Goal: Obtain resource: Download file/media

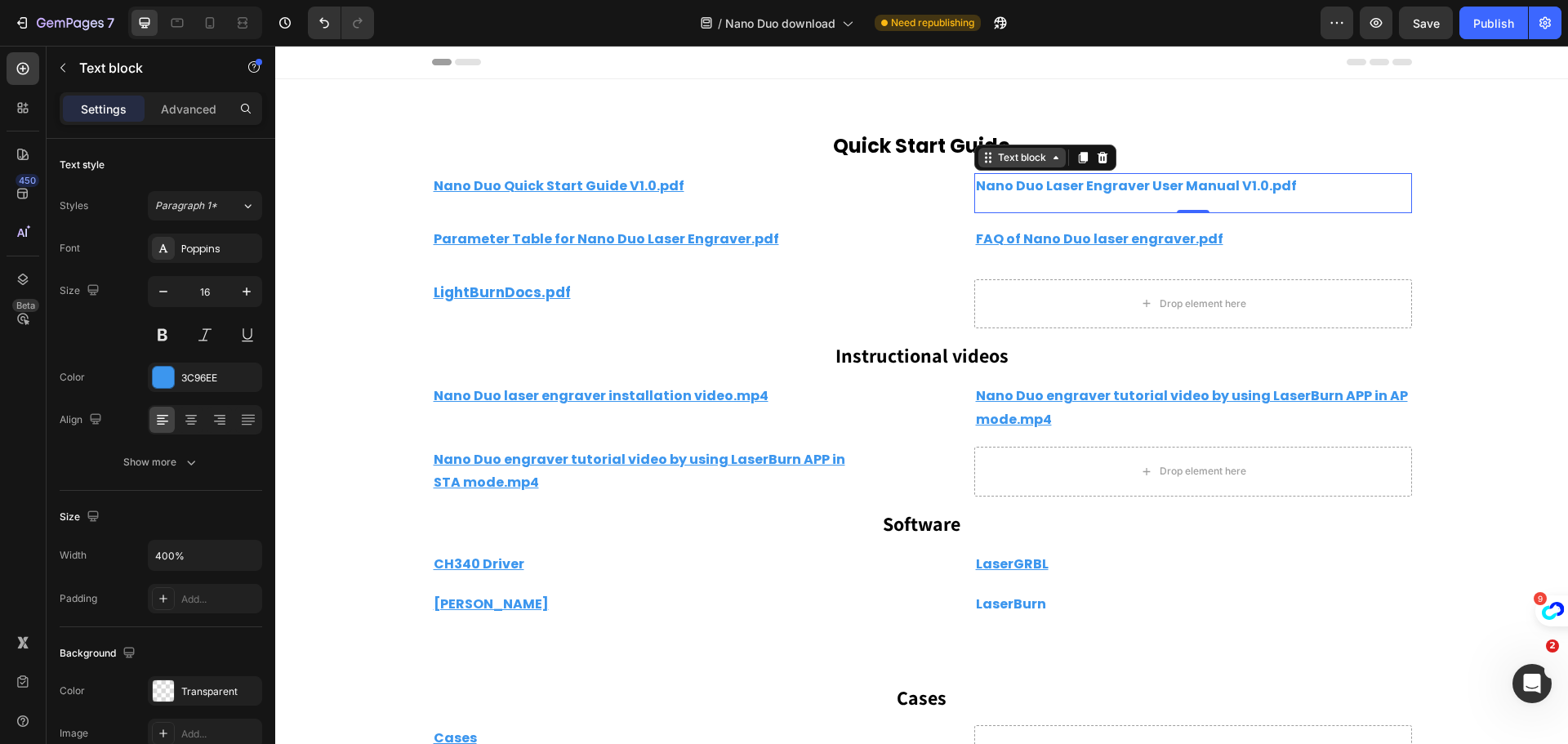
click at [1052, 158] on icon at bounding box center [1055, 157] width 13 height 13
click at [982, 163] on icon at bounding box center [988, 157] width 13 height 13
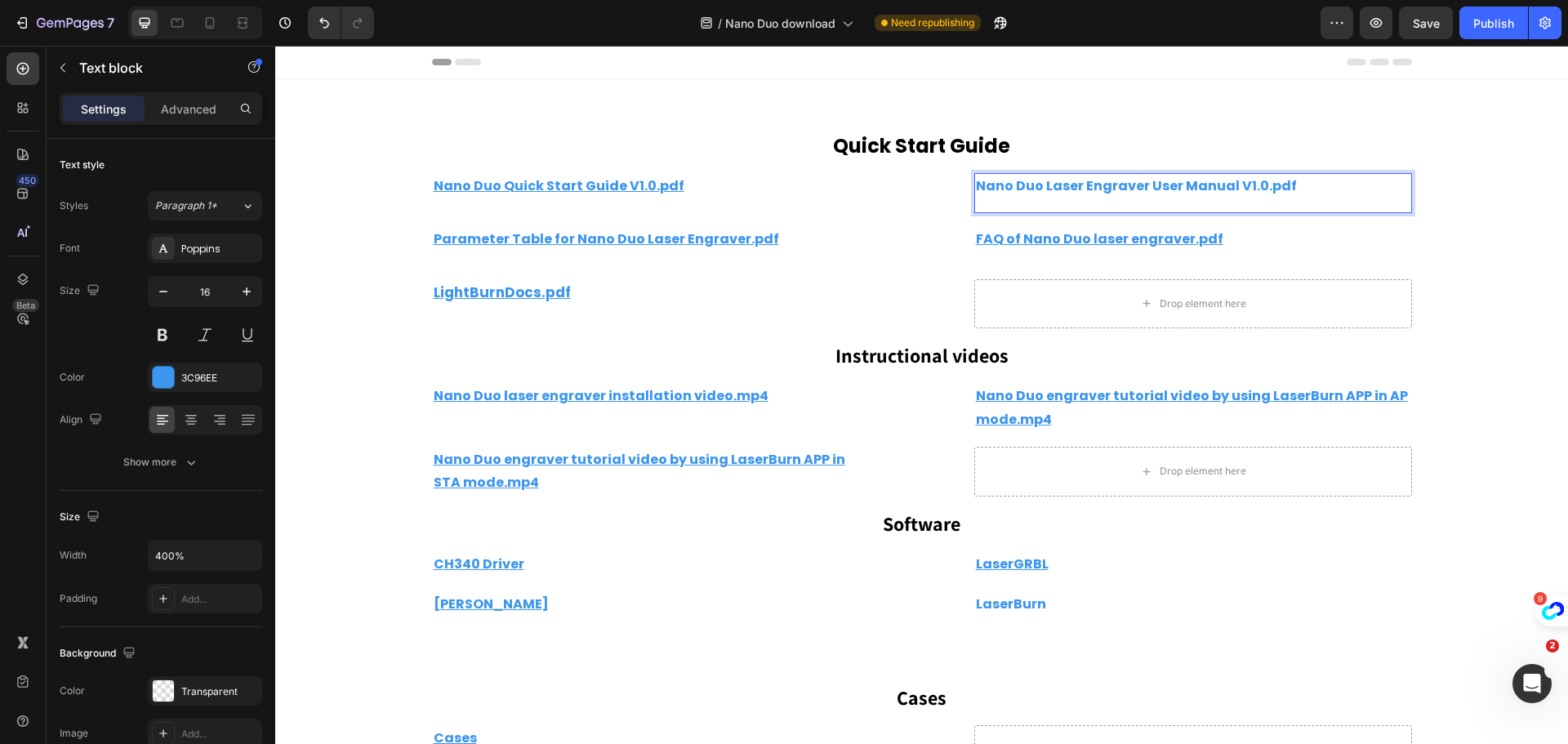
click at [1323, 180] on p "Nano Duo Laser Engraver User Manual V1.0.pdf" at bounding box center [1193, 187] width 434 height 23
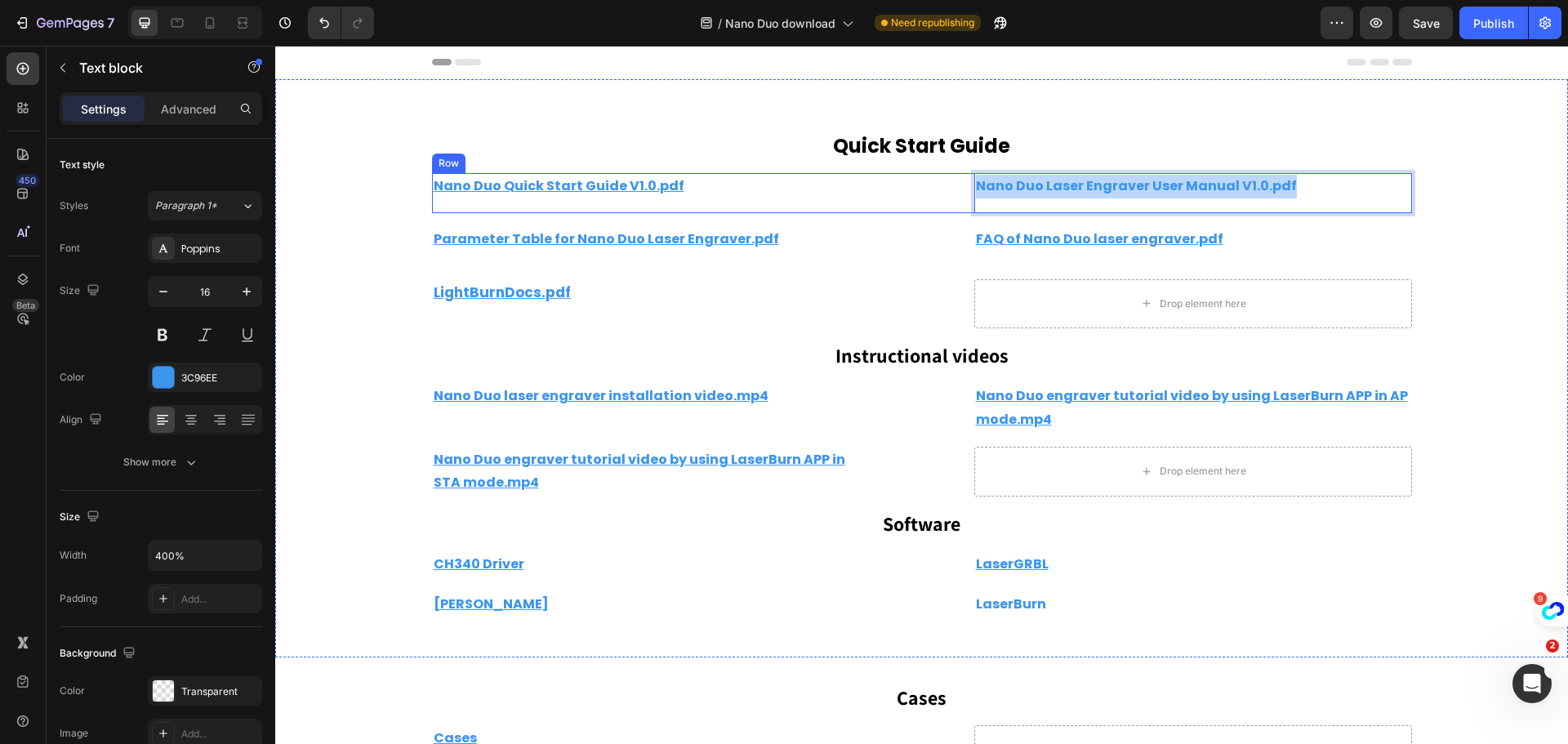
drag, startPoint x: 1317, startPoint y: 183, endPoint x: 907, endPoint y: 180, distance: 410.0
click at [907, 180] on div "Nano Duo Quick Start Guide V1.0.pdf Text block Row Nano Duo Laser Engraver User…" at bounding box center [922, 193] width 980 height 40
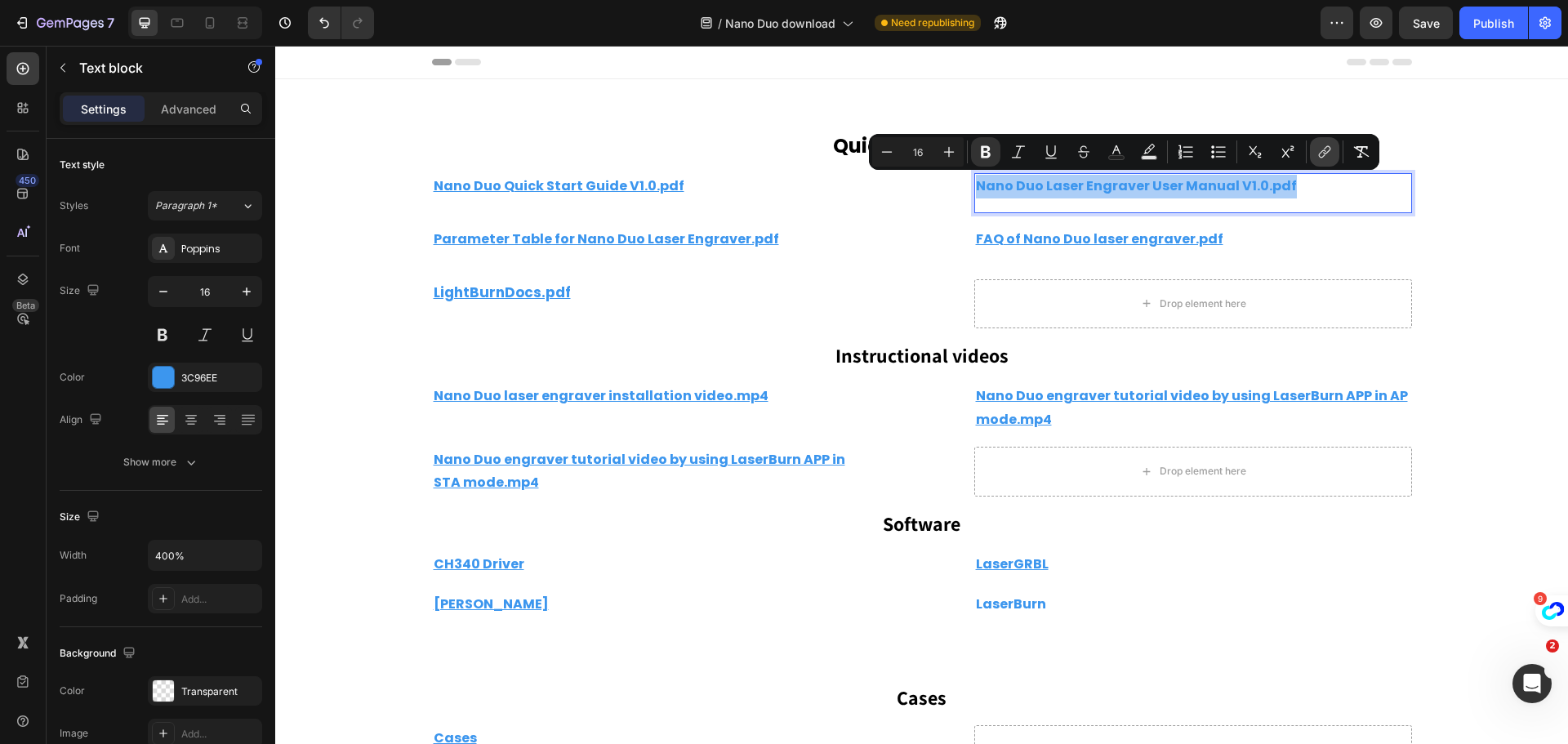
click at [1324, 152] on icon "Editor contextual toolbar" at bounding box center [1325, 152] width 17 height 17
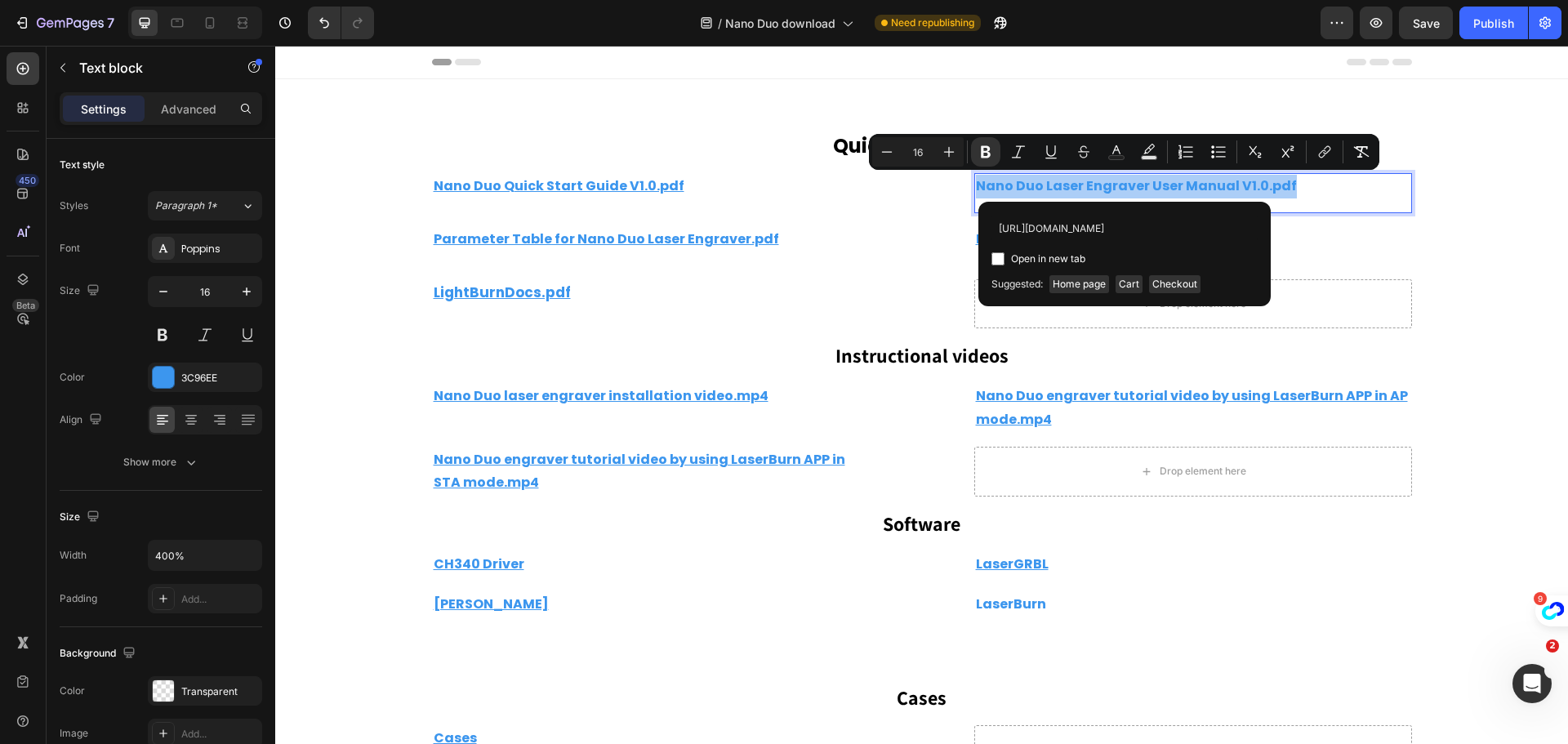
scroll to position [0, 241]
type input "[URL][DOMAIN_NAME]"
click at [1000, 259] on input "Editor contextual toolbar" at bounding box center [998, 258] width 13 height 13
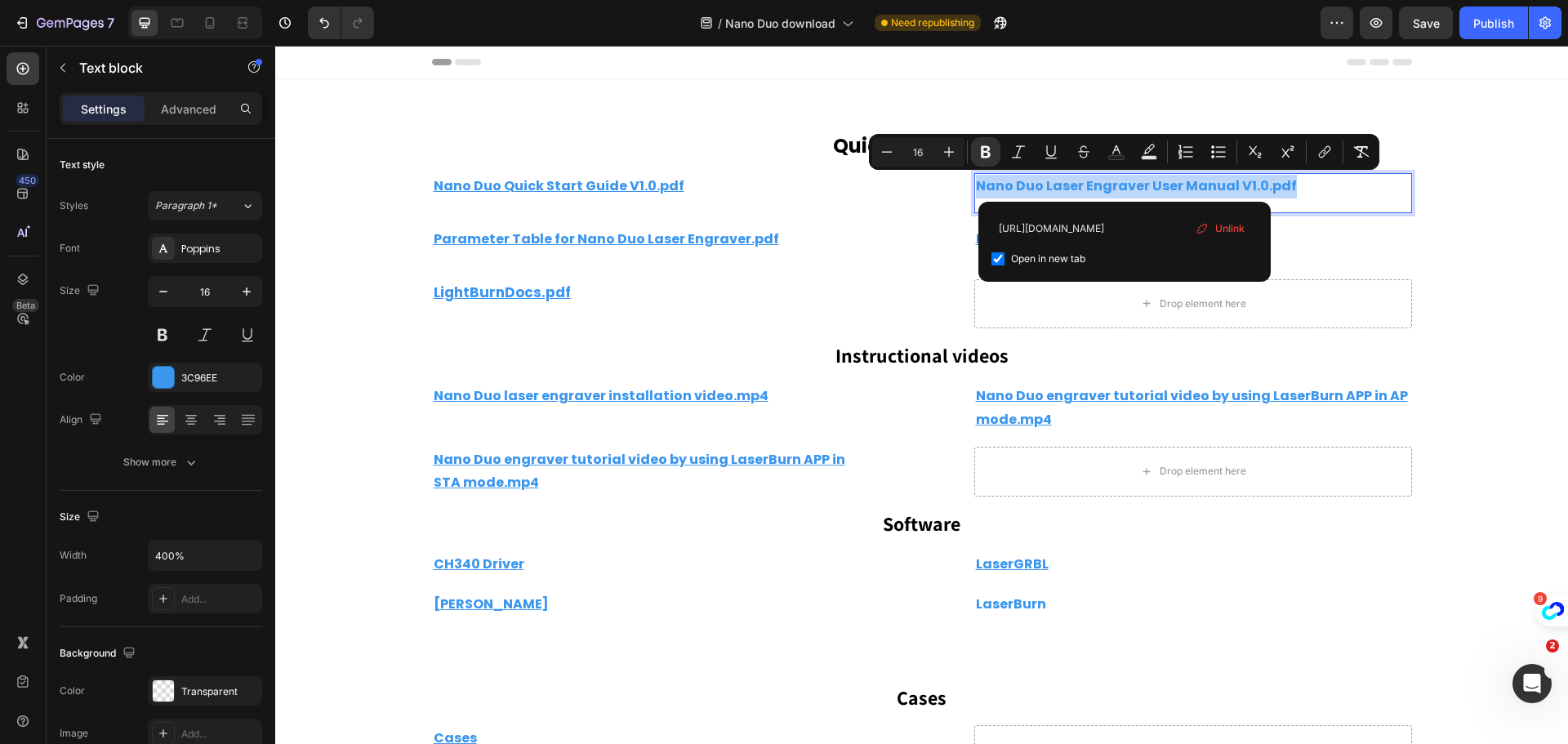
checkbox input "true"
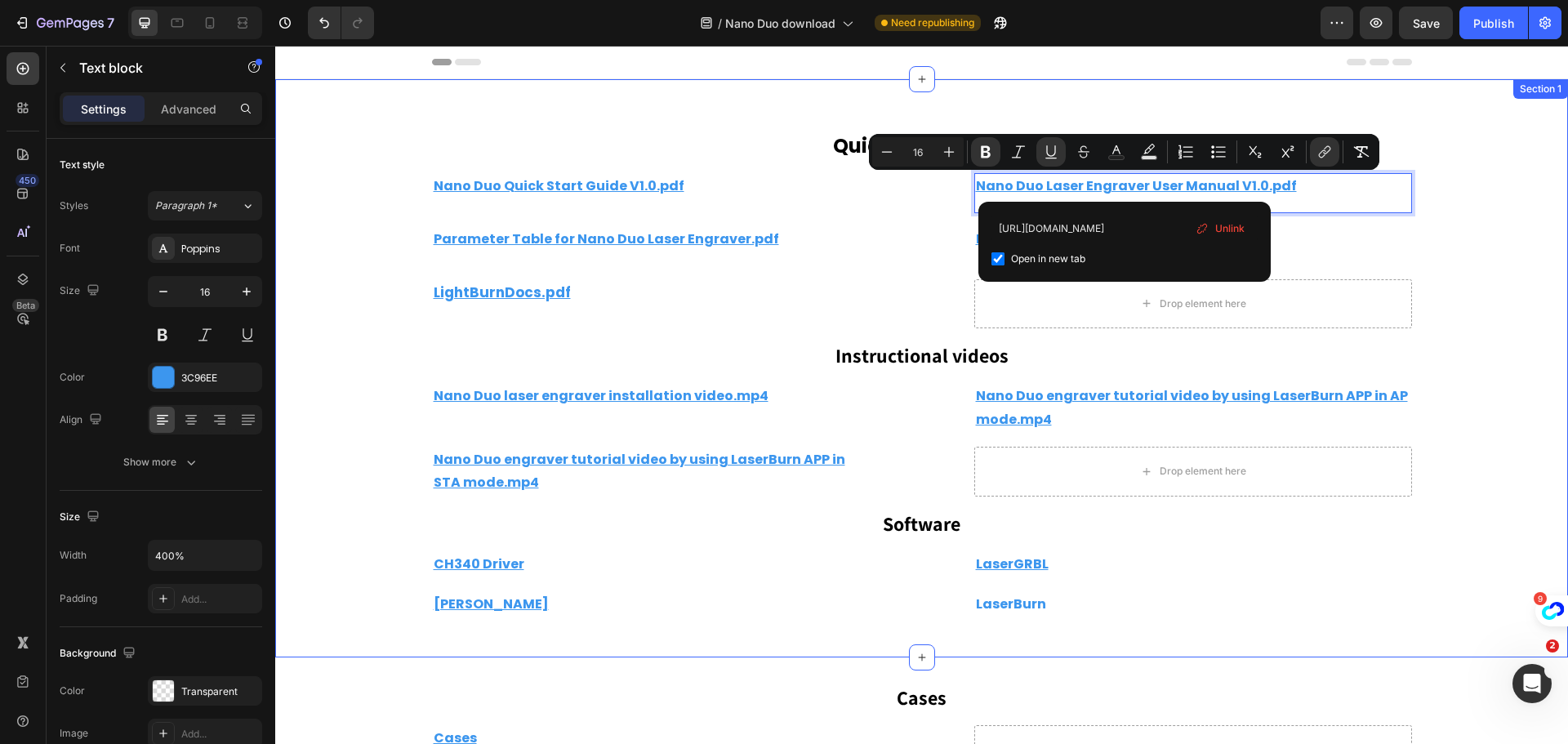
click at [1485, 234] on div "Quick Start Guide Heading Row Nano Duo Quick Start Guide V1.0.pdf Text block Ro…" at bounding box center [922, 368] width 1293 height 526
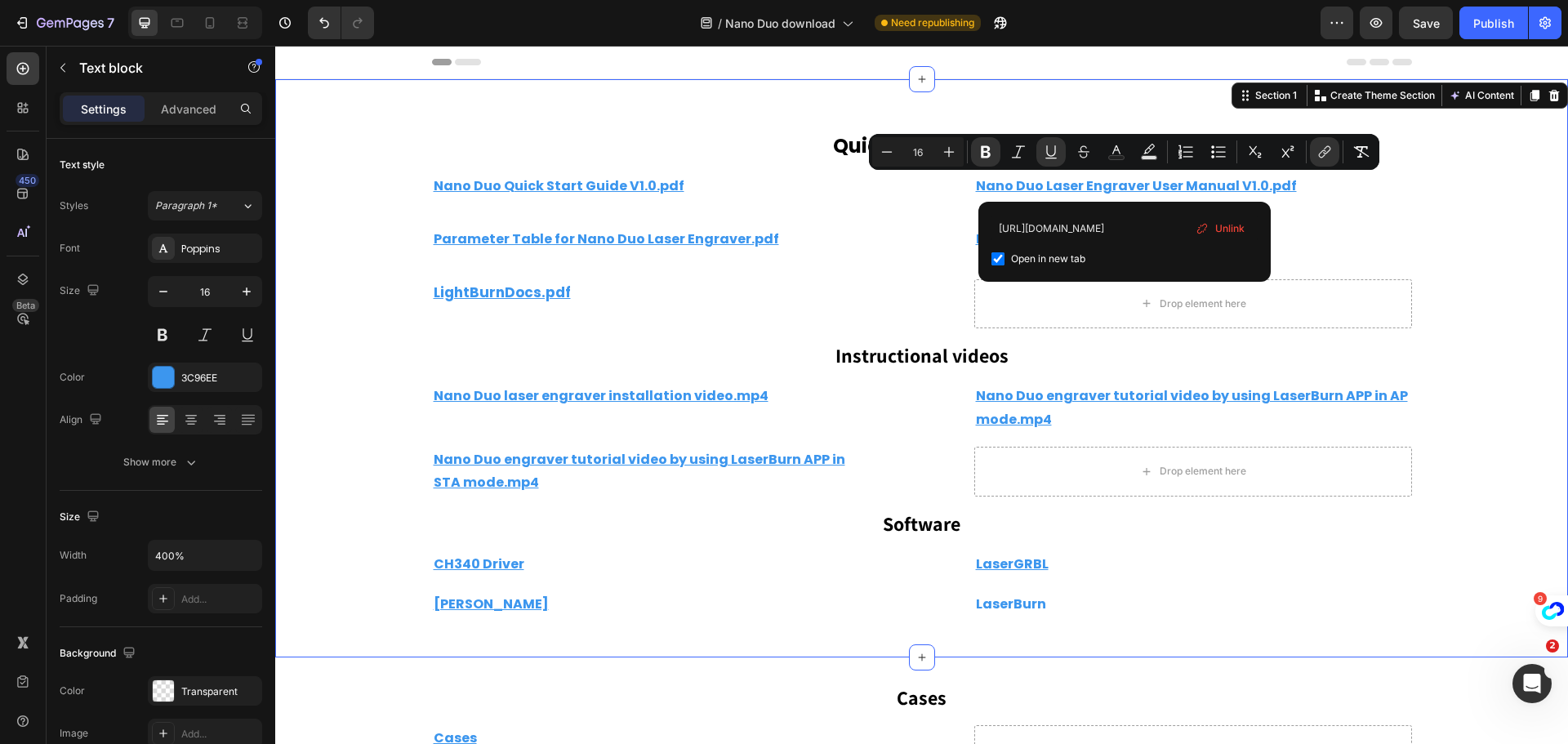
click at [1485, 234] on div "Quick Start Guide Heading Row Nano Duo Quick Start Guide V1.0.pdf Text block Ro…" at bounding box center [922, 368] width 1293 height 526
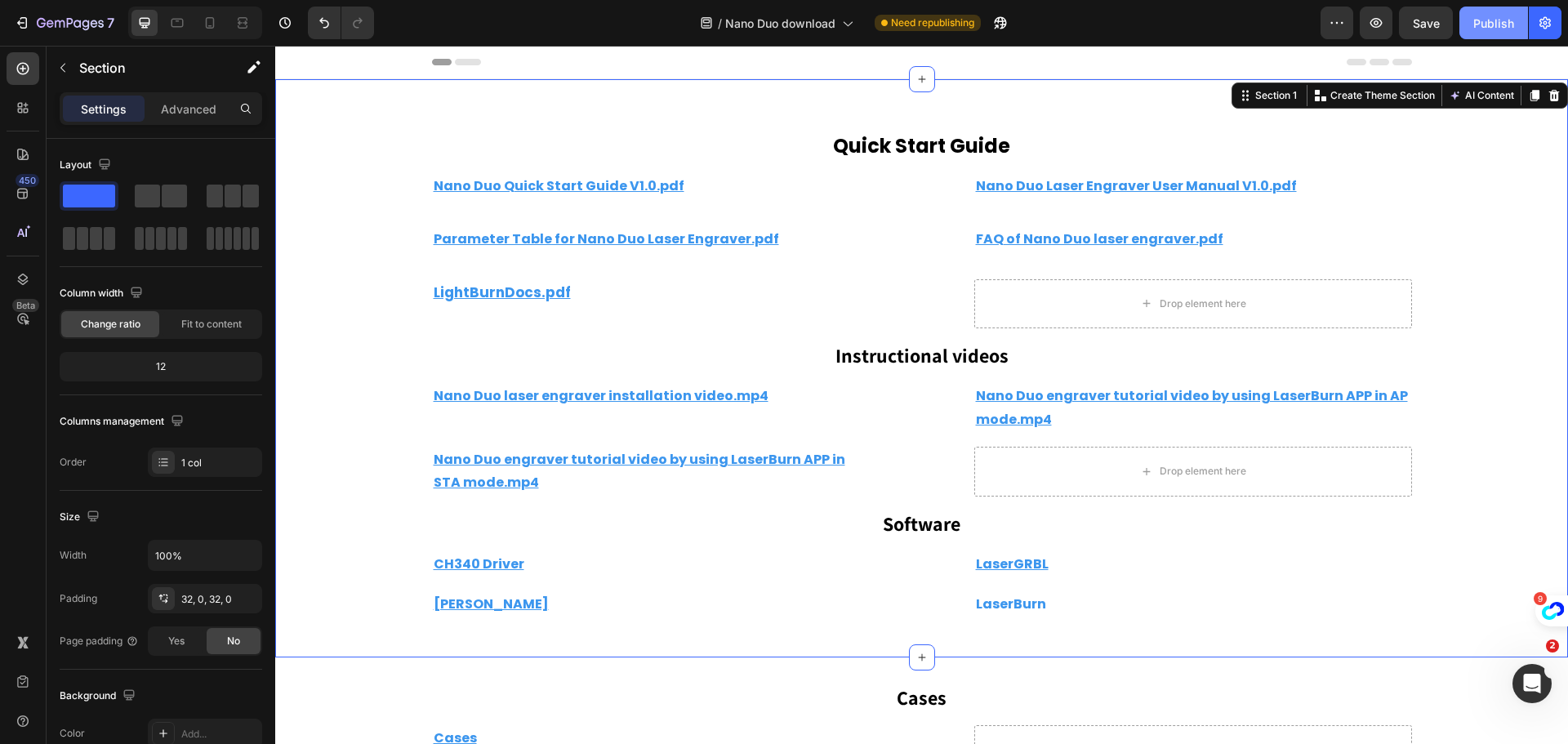
click at [1493, 23] on div "Publish" at bounding box center [1494, 23] width 41 height 18
click at [1493, 23] on icon "button" at bounding box center [1494, 22] width 18 height 18
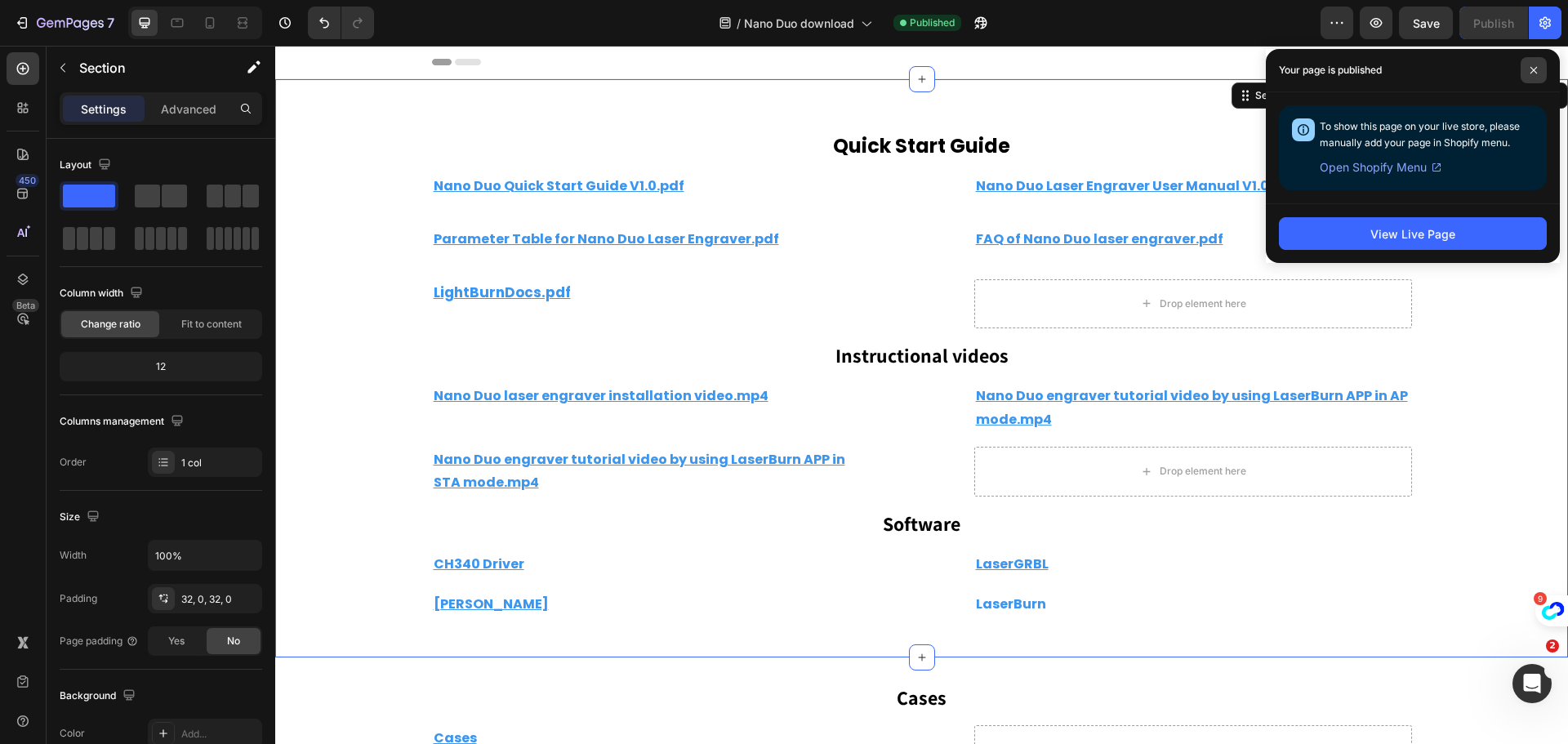
click at [1534, 68] on icon at bounding box center [1534, 70] width 8 height 8
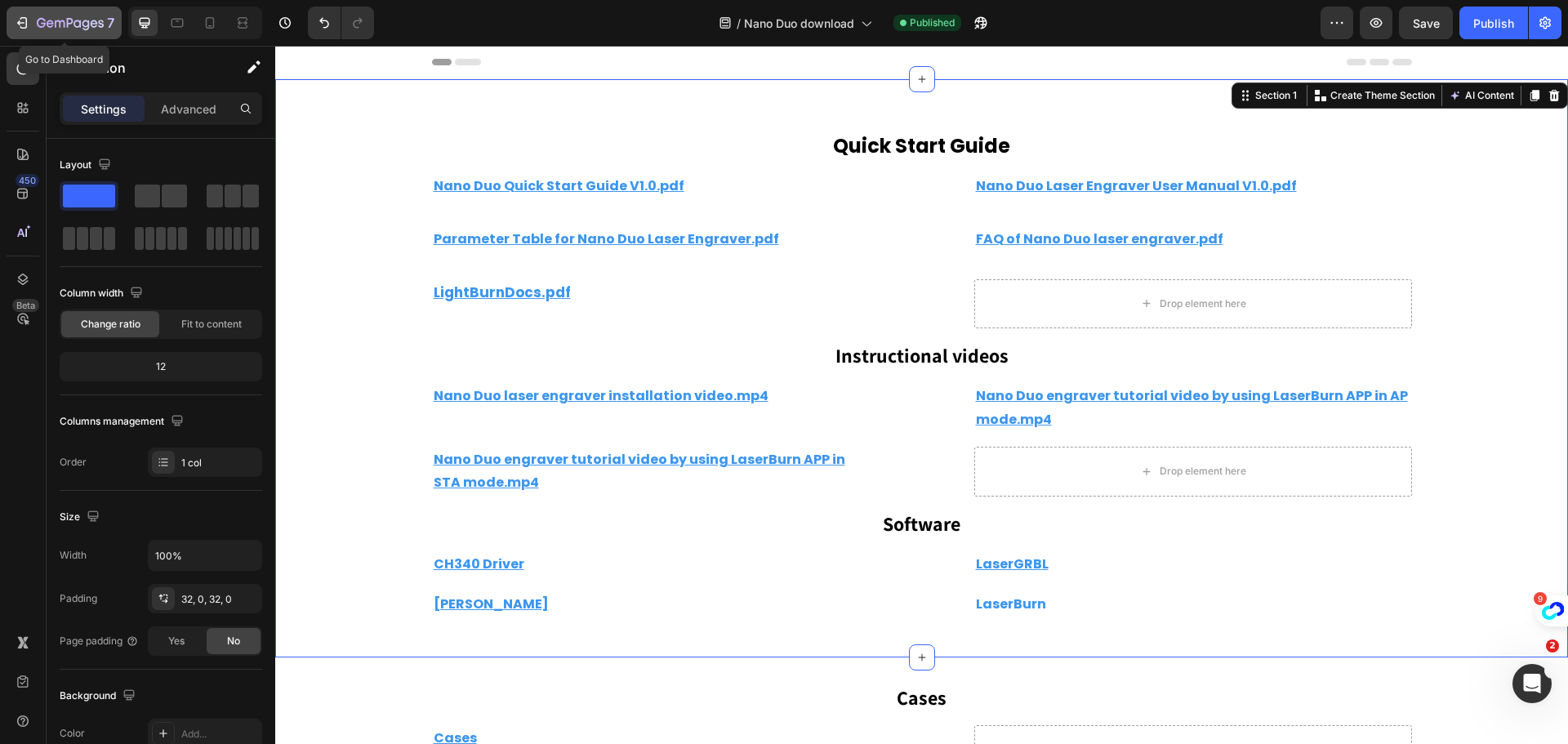
click at [52, 18] on icon "button" at bounding box center [70, 24] width 67 height 14
